Goal: Transaction & Acquisition: Purchase product/service

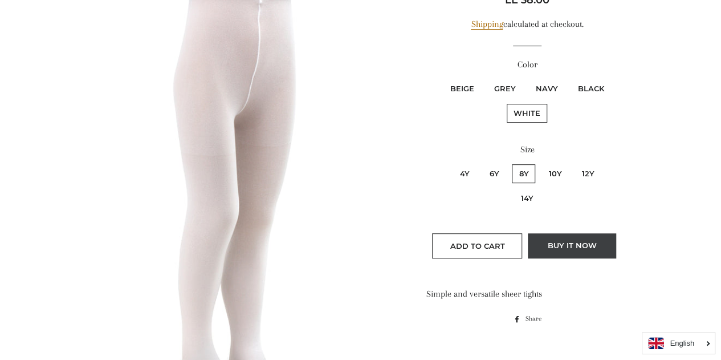
scroll to position [171, 0]
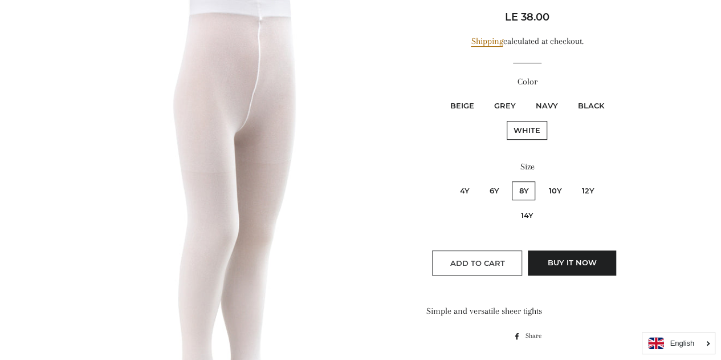
click at [498, 258] on span "Add to Cart" at bounding box center [477, 262] width 55 height 9
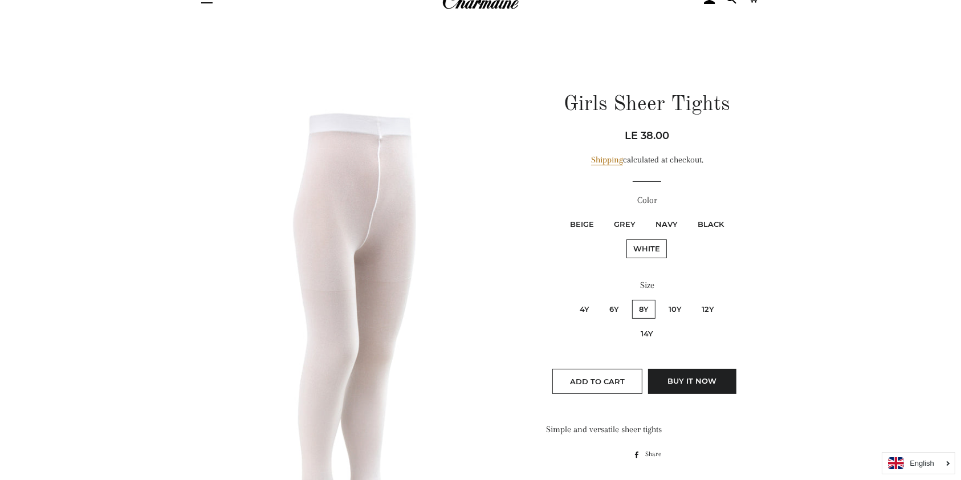
scroll to position [76, 0]
